Goal: Information Seeking & Learning: Check status

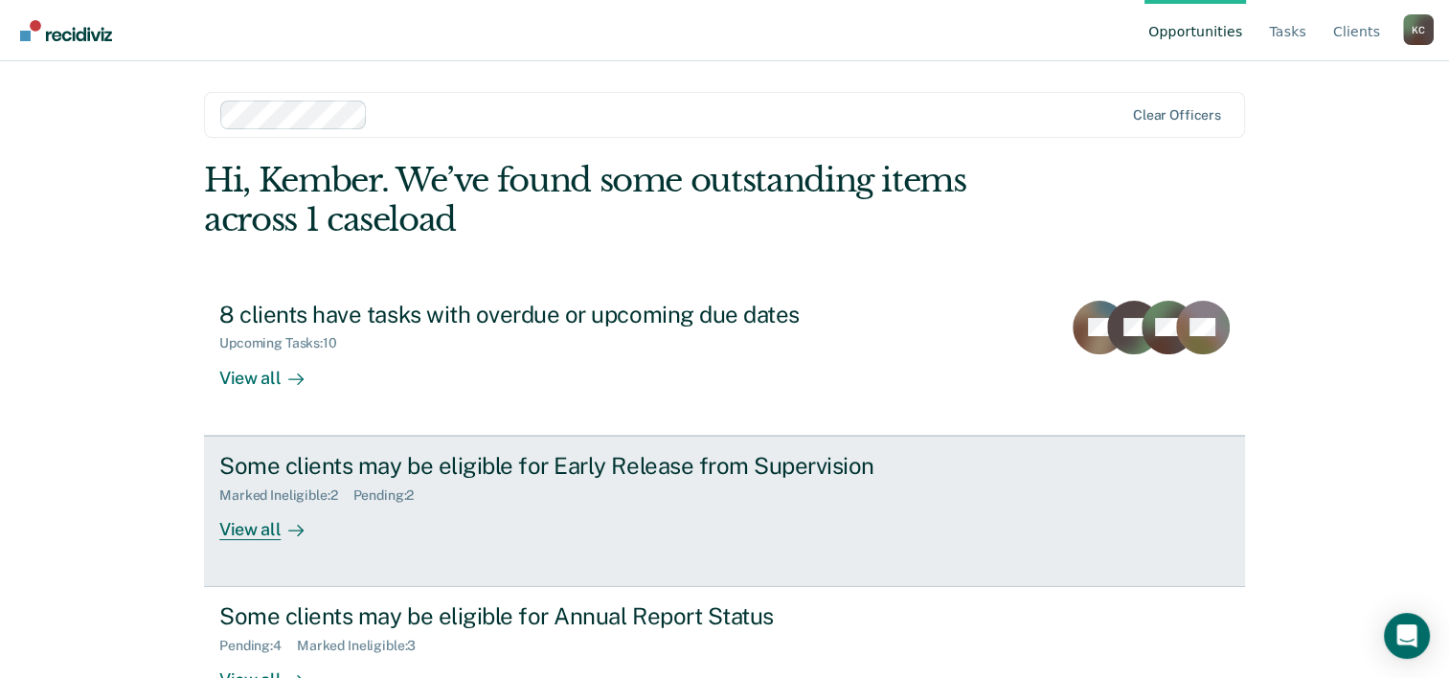
scroll to position [58, 0]
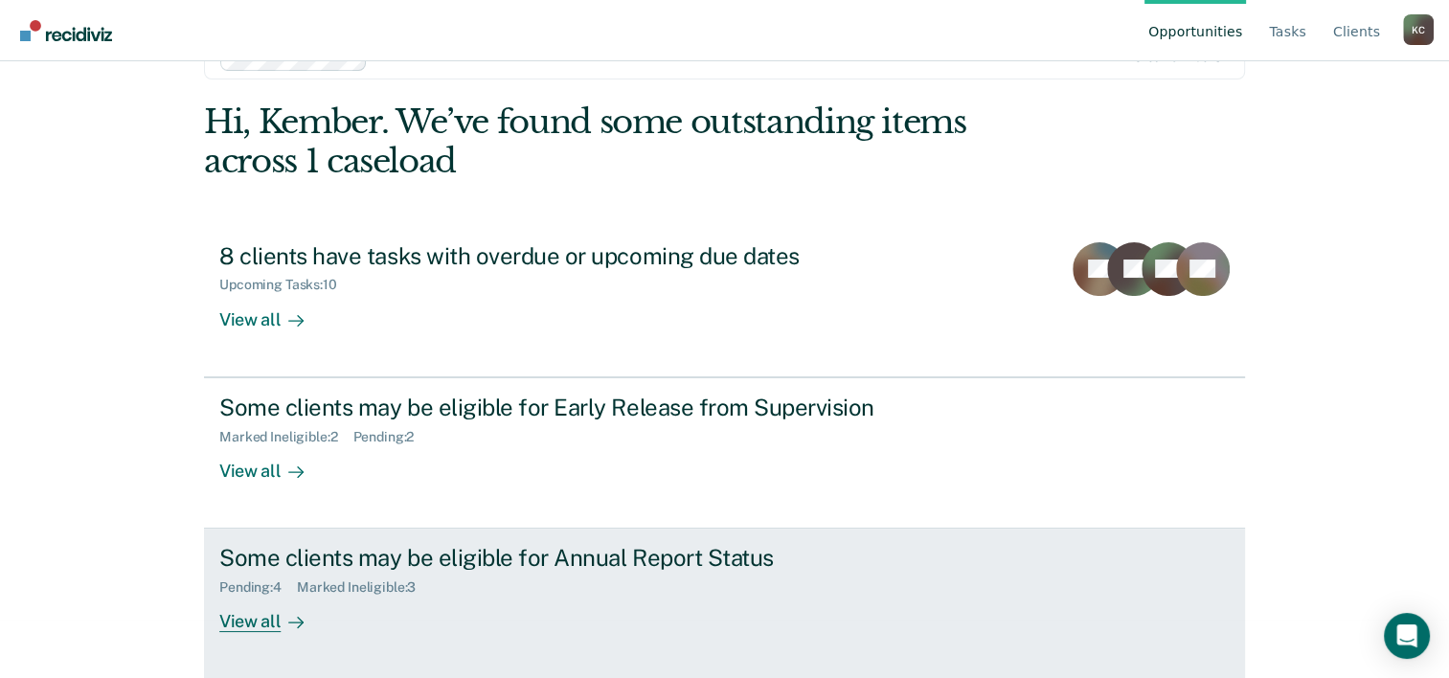
click at [967, 572] on link "Some clients may be eligible for Annual Report Status Pending : 4 Marked Inelig…" at bounding box center [724, 604] width 1041 height 150
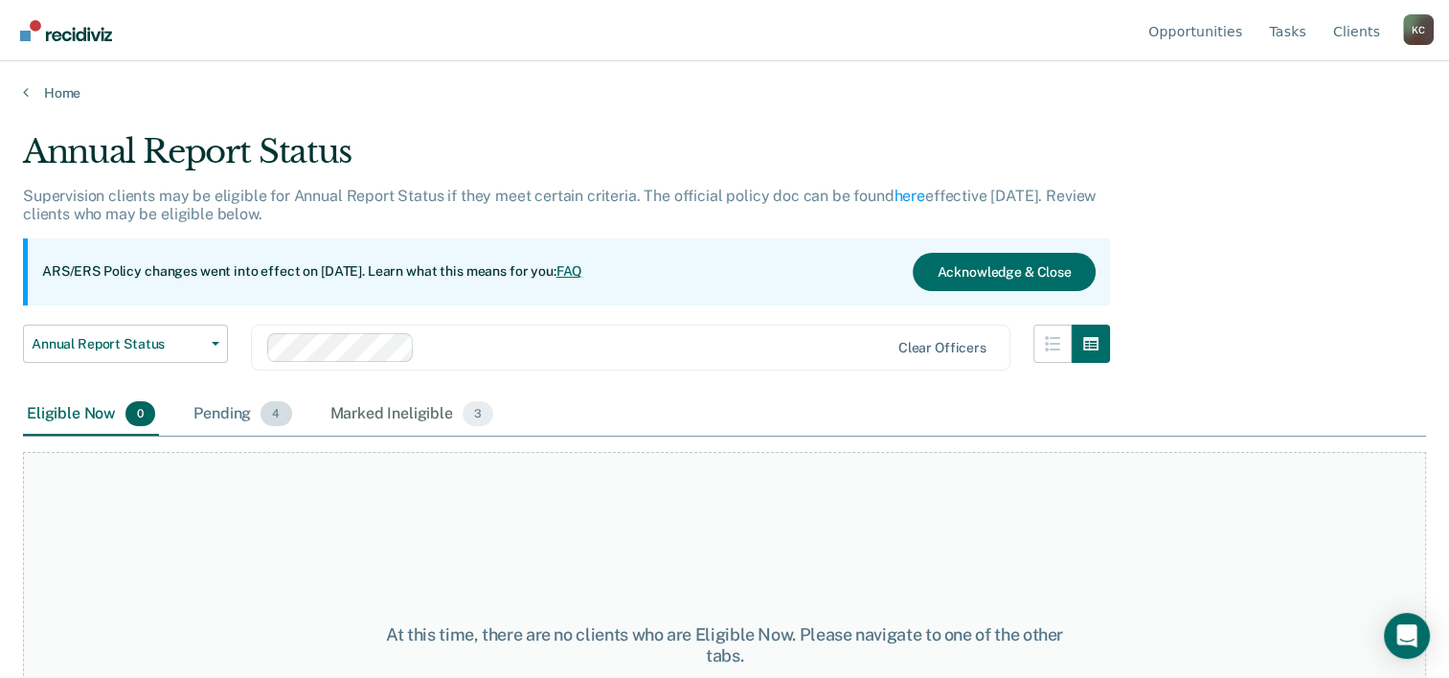
click at [221, 408] on div "Pending 4" at bounding box center [242, 415] width 105 height 42
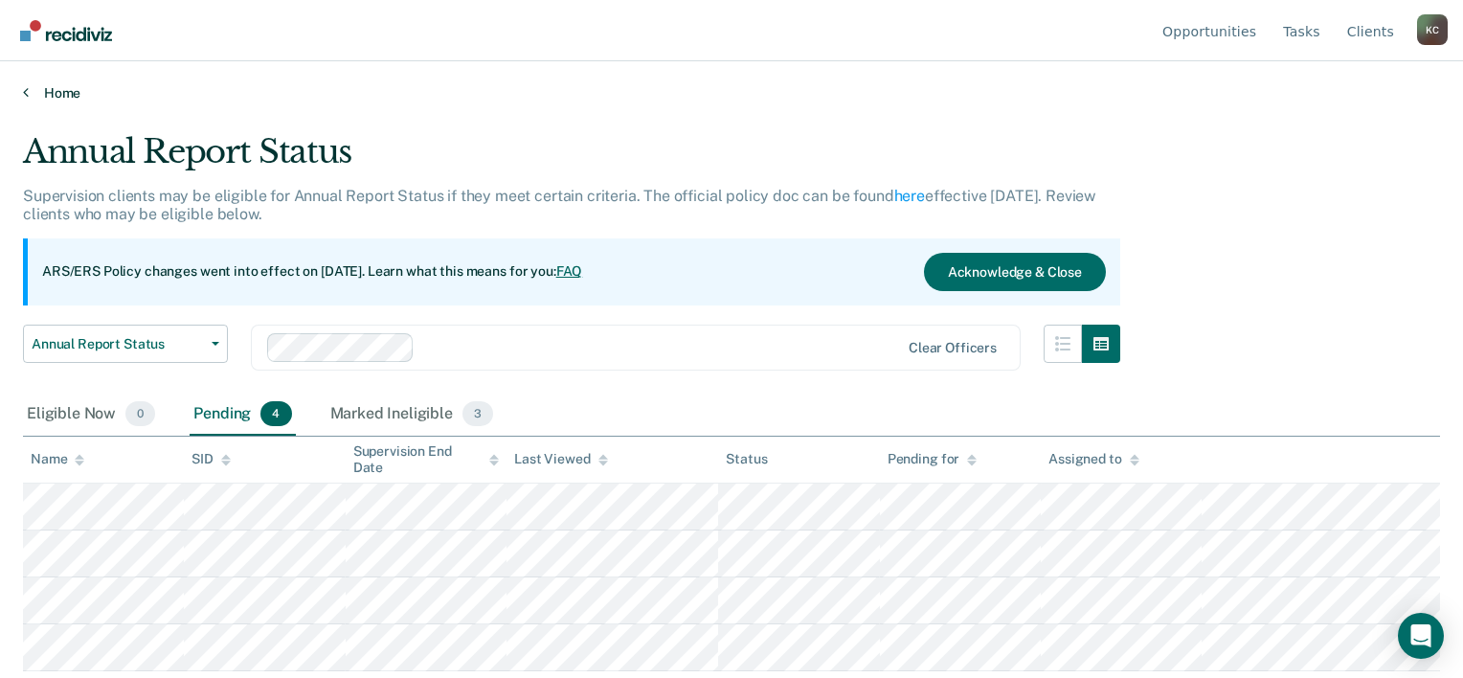
click at [57, 86] on link "Home" at bounding box center [731, 92] width 1417 height 17
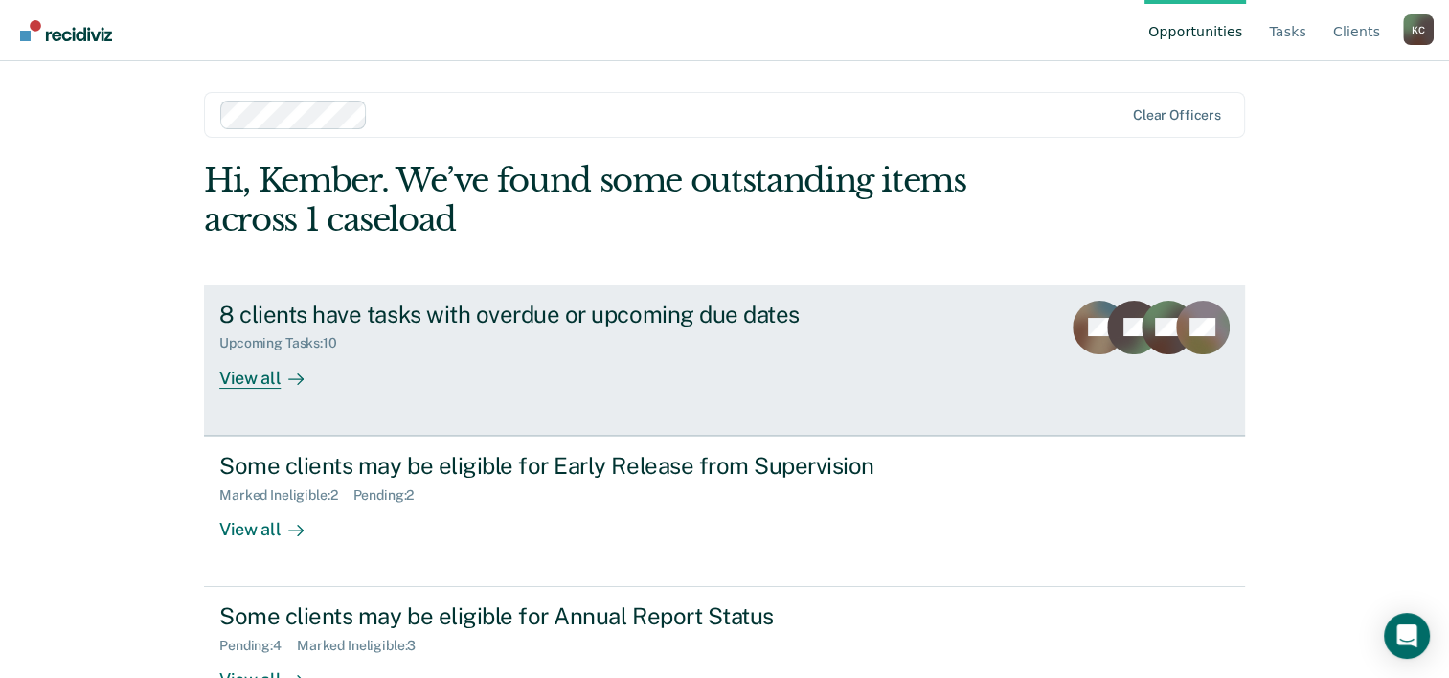
click at [482, 382] on div "8 clients have tasks with overdue or upcoming due dates Upcoming Tasks : 10 Vie…" at bounding box center [578, 345] width 718 height 88
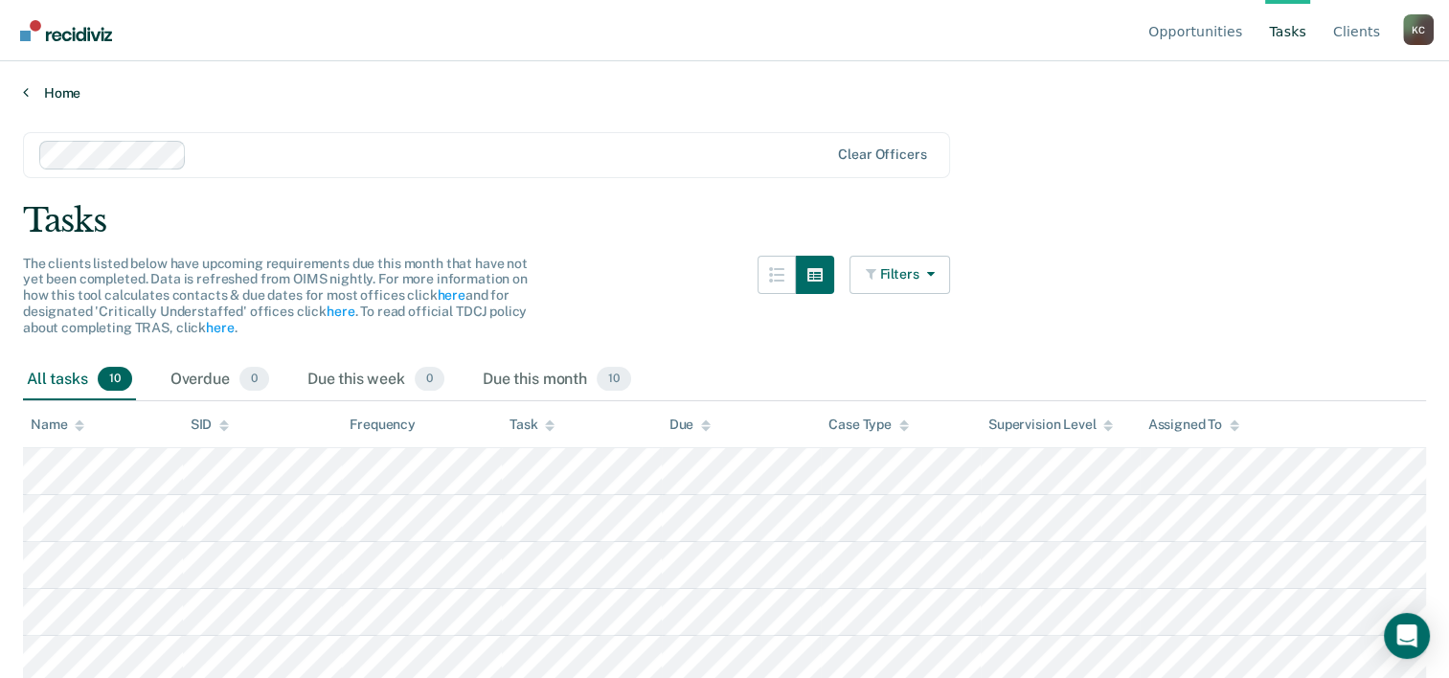
click at [25, 90] on icon at bounding box center [26, 91] width 6 height 15
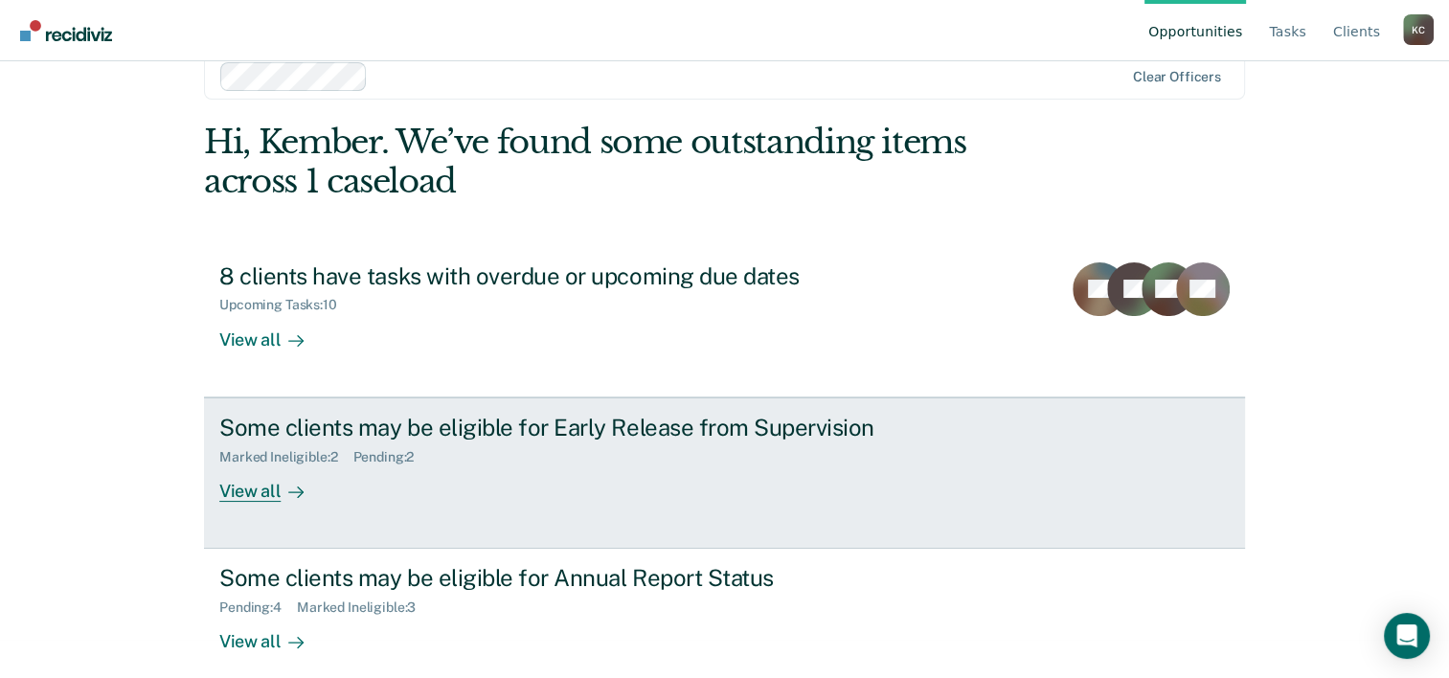
scroll to position [58, 0]
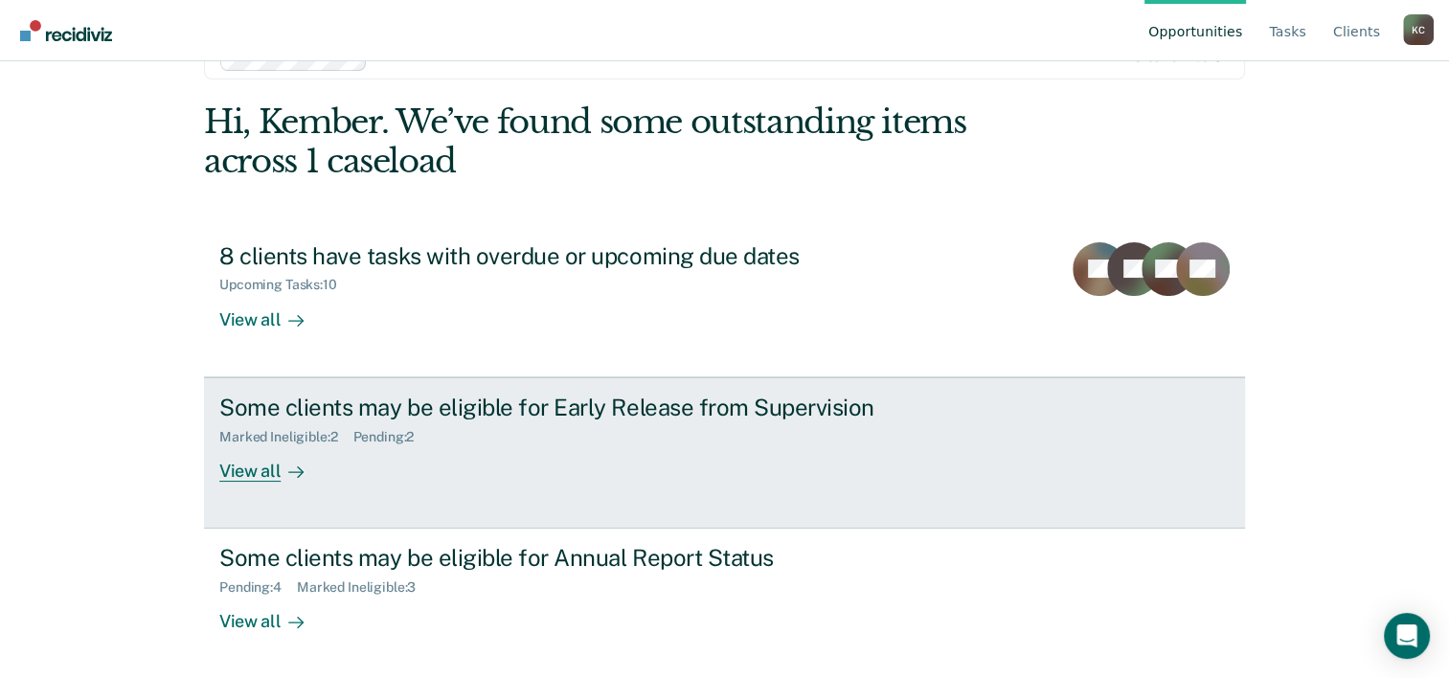
click at [601, 494] on link "Some clients may be eligible for Early Release from Supervision Marked Ineligib…" at bounding box center [724, 452] width 1041 height 151
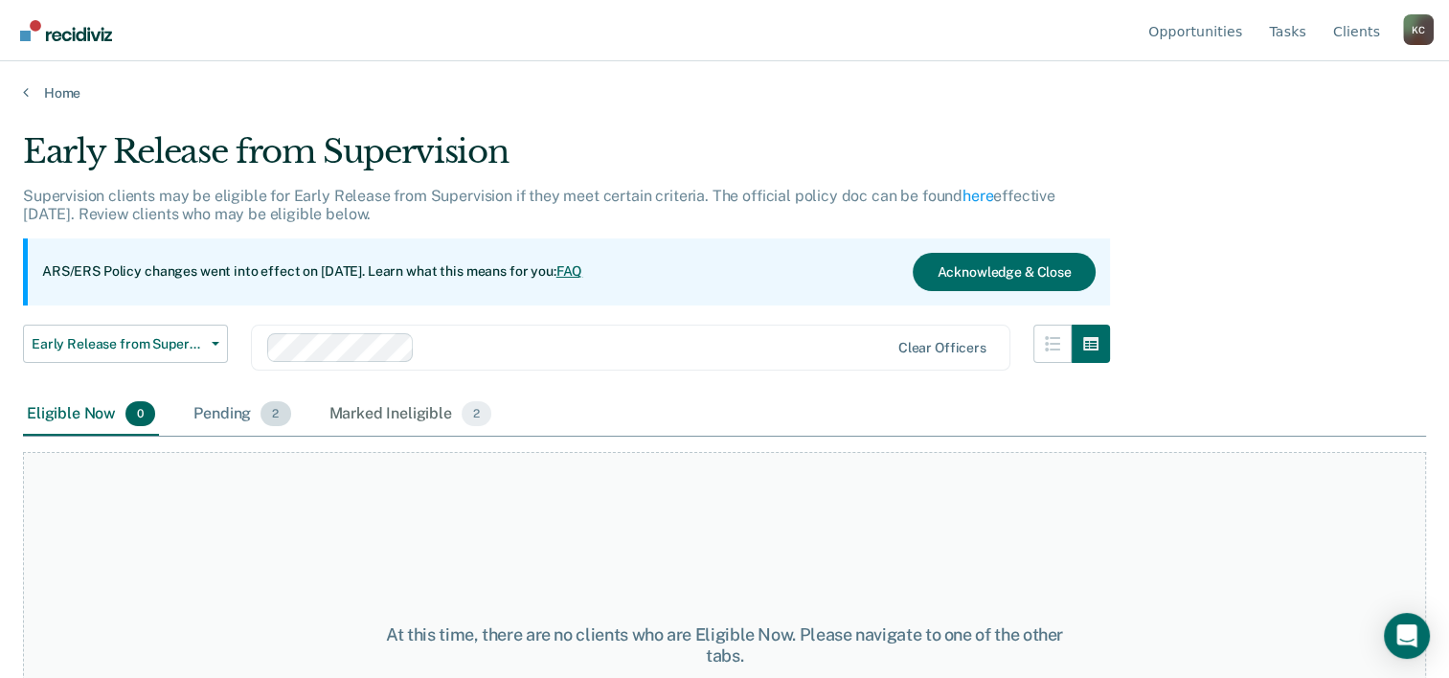
click at [237, 411] on div "Pending 2" at bounding box center [242, 415] width 104 height 42
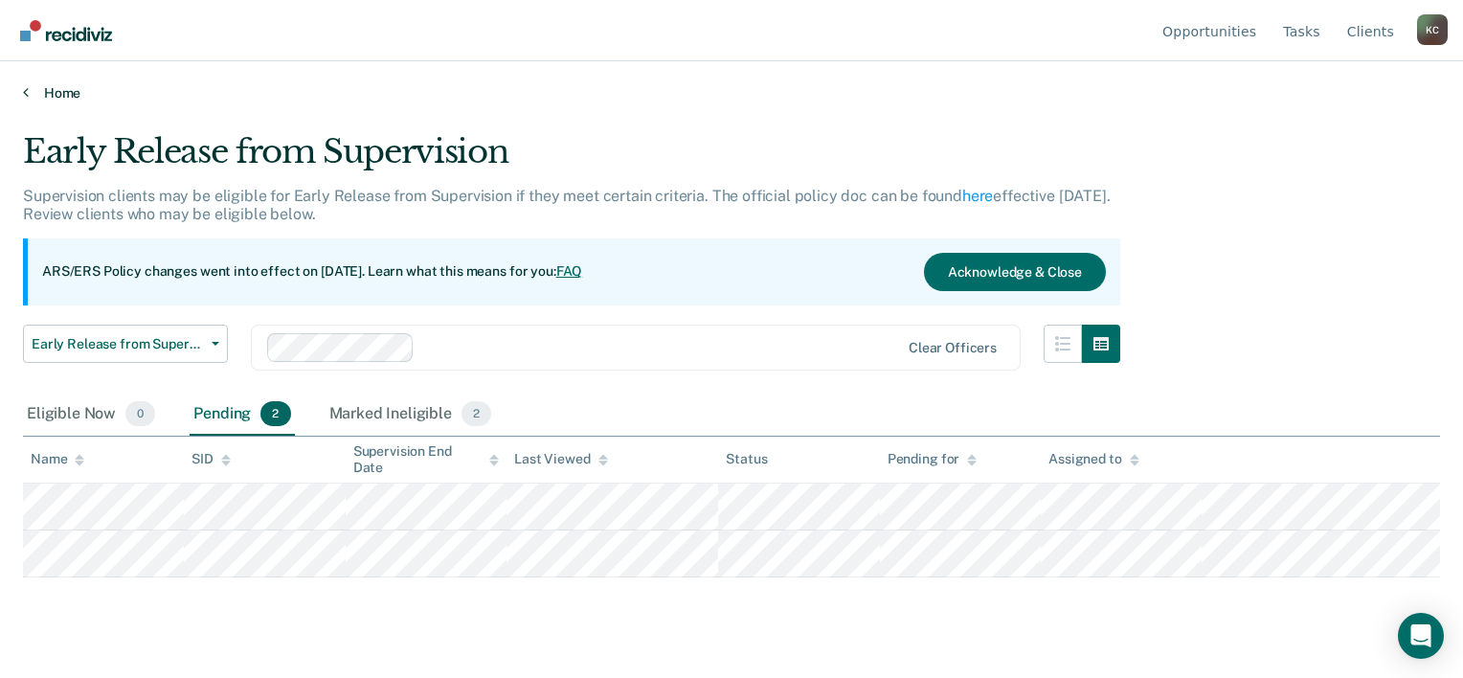
click at [46, 96] on link "Home" at bounding box center [731, 92] width 1417 height 17
